Goal: Task Accomplishment & Management: Manage account settings

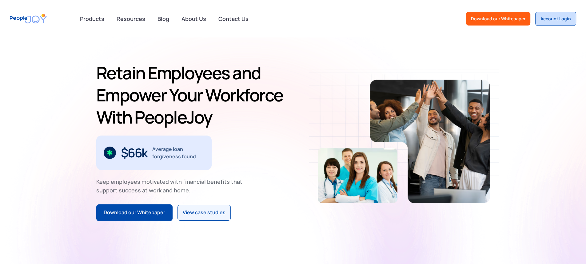
click at [548, 18] on div "Account Login" at bounding box center [556, 19] width 30 height 6
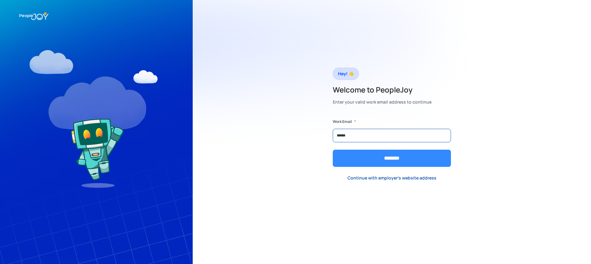
type input "**********"
click at [372, 159] on input "********" at bounding box center [392, 158] width 118 height 17
